Goal: Task Accomplishment & Management: Manage account settings

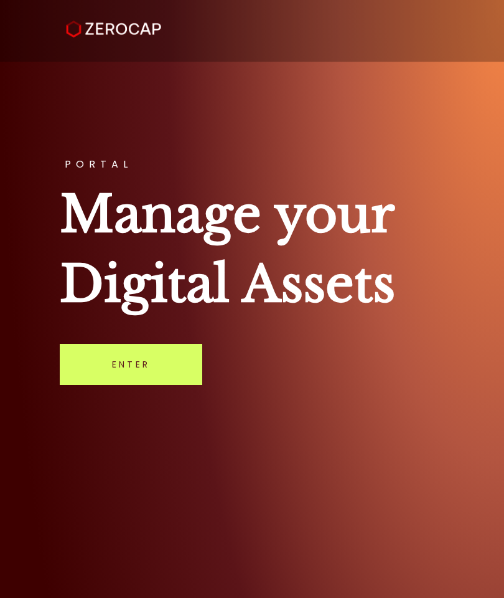
click at [166, 372] on link "Enter" at bounding box center [131, 364] width 143 height 41
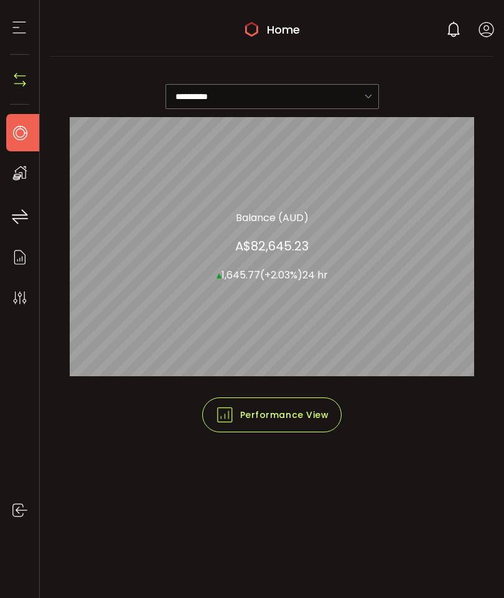
click at [19, 178] on use at bounding box center [20, 173] width 14 height 14
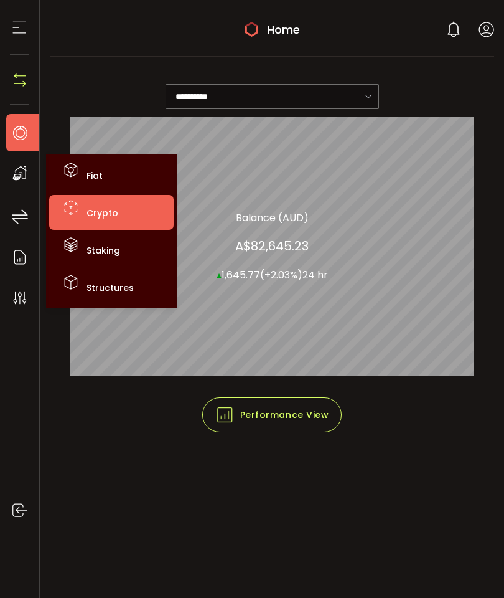
click at [113, 214] on span "Crypto" at bounding box center [103, 213] width 32 height 12
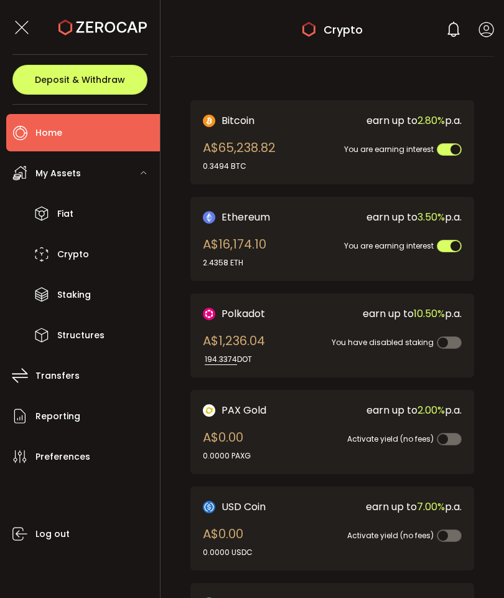
click at [59, 135] on span "Home" at bounding box center [48, 133] width 27 height 18
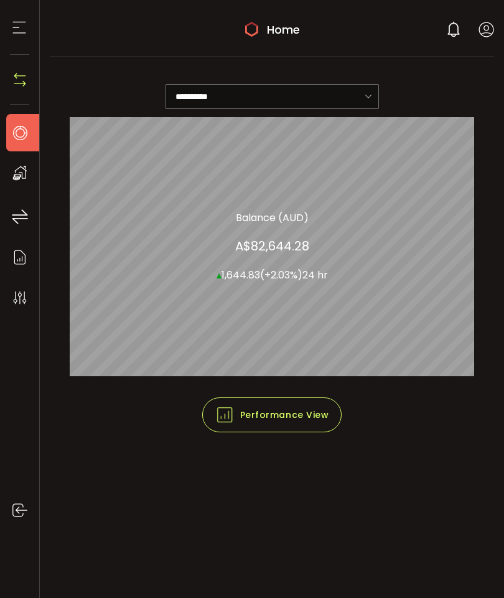
click at [493, 26] on icon at bounding box center [487, 30] width 16 height 16
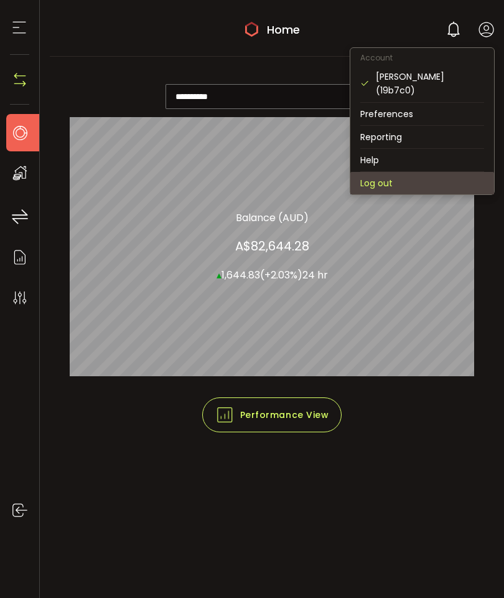
click at [380, 172] on li "Log out" at bounding box center [423, 183] width 144 height 22
